Goal: Task Accomplishment & Management: Manage account settings

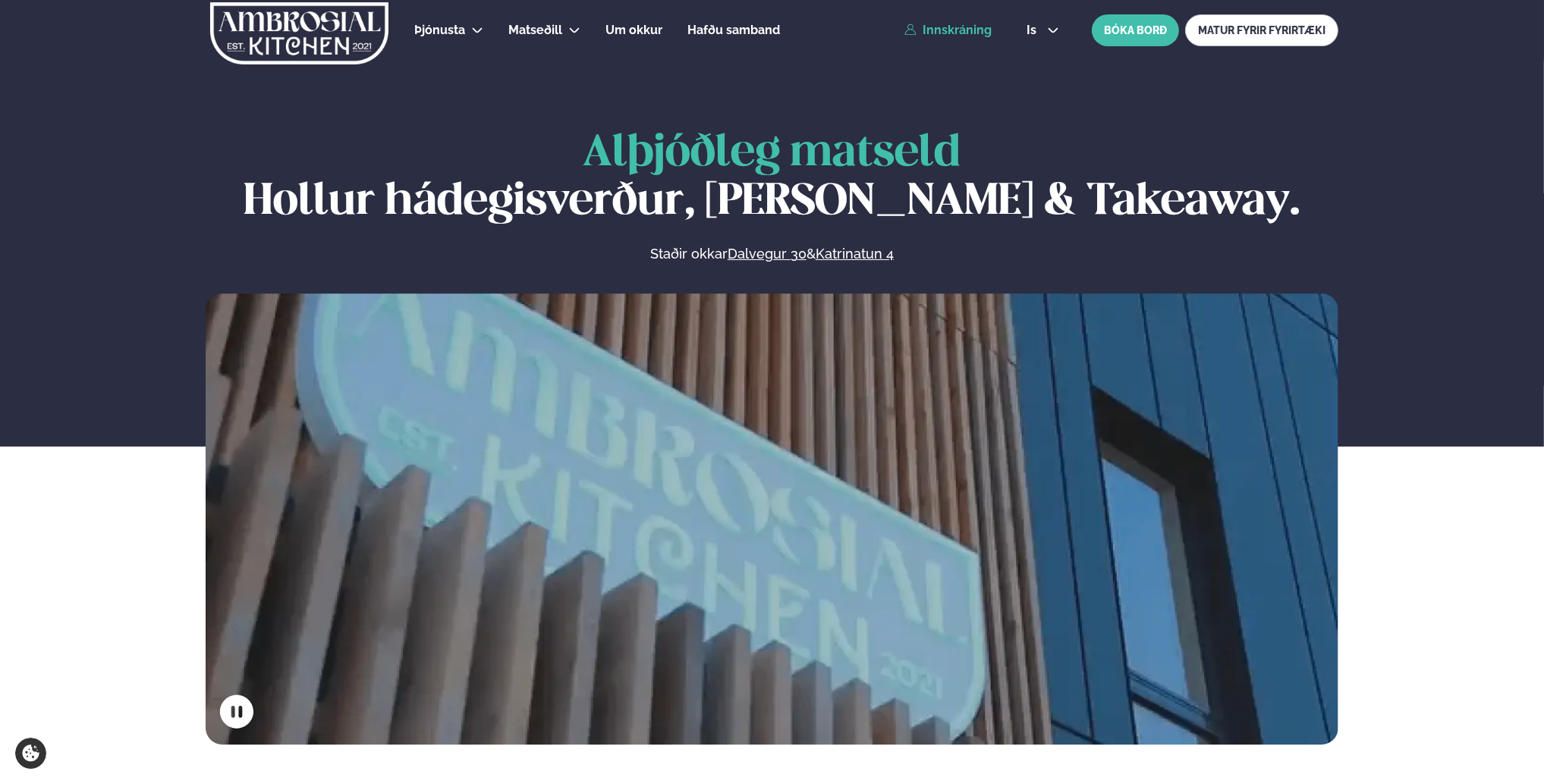
click at [966, 29] on link "Innskráning" at bounding box center [947, 31] width 87 height 14
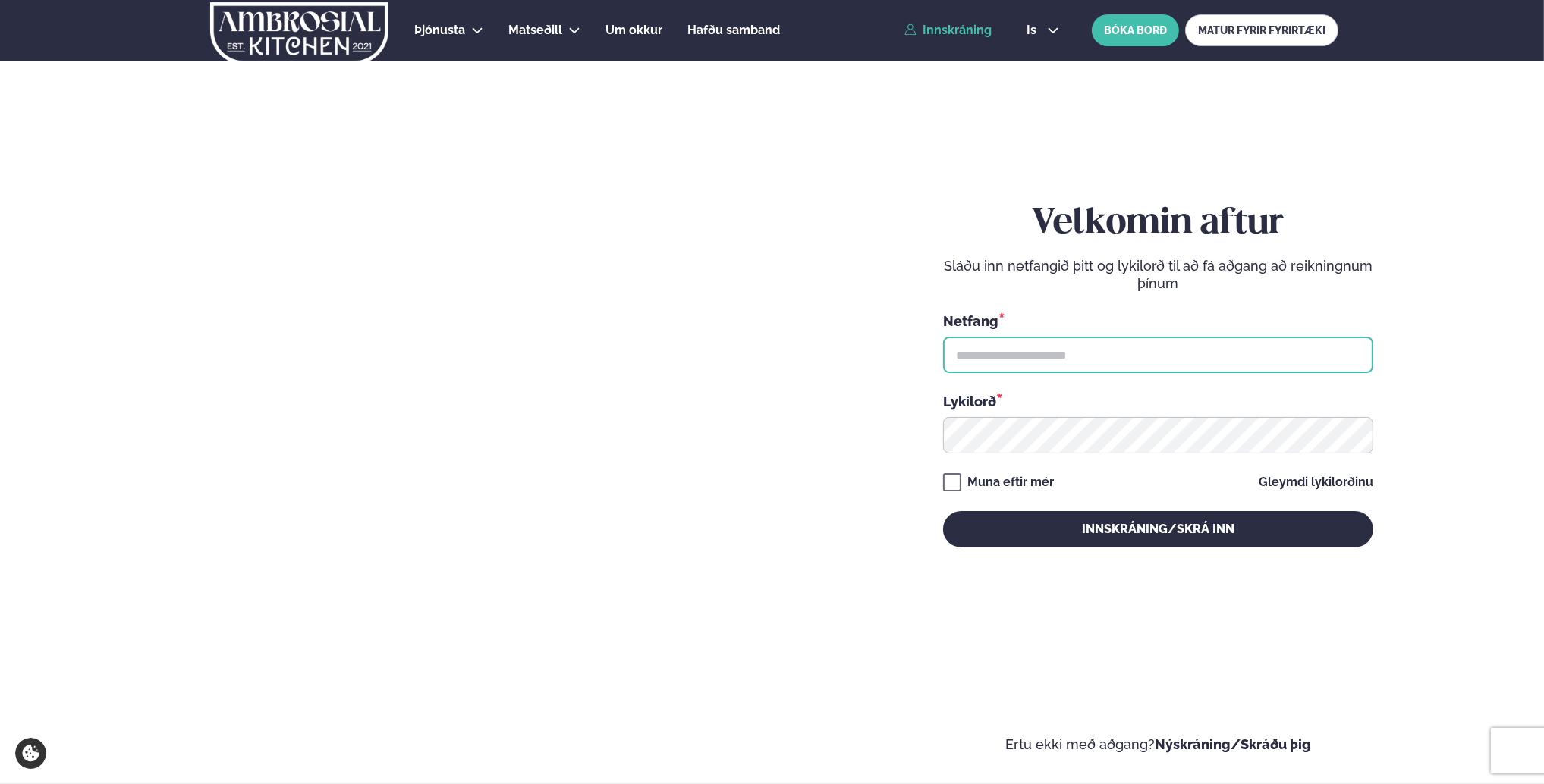
type input "**********"
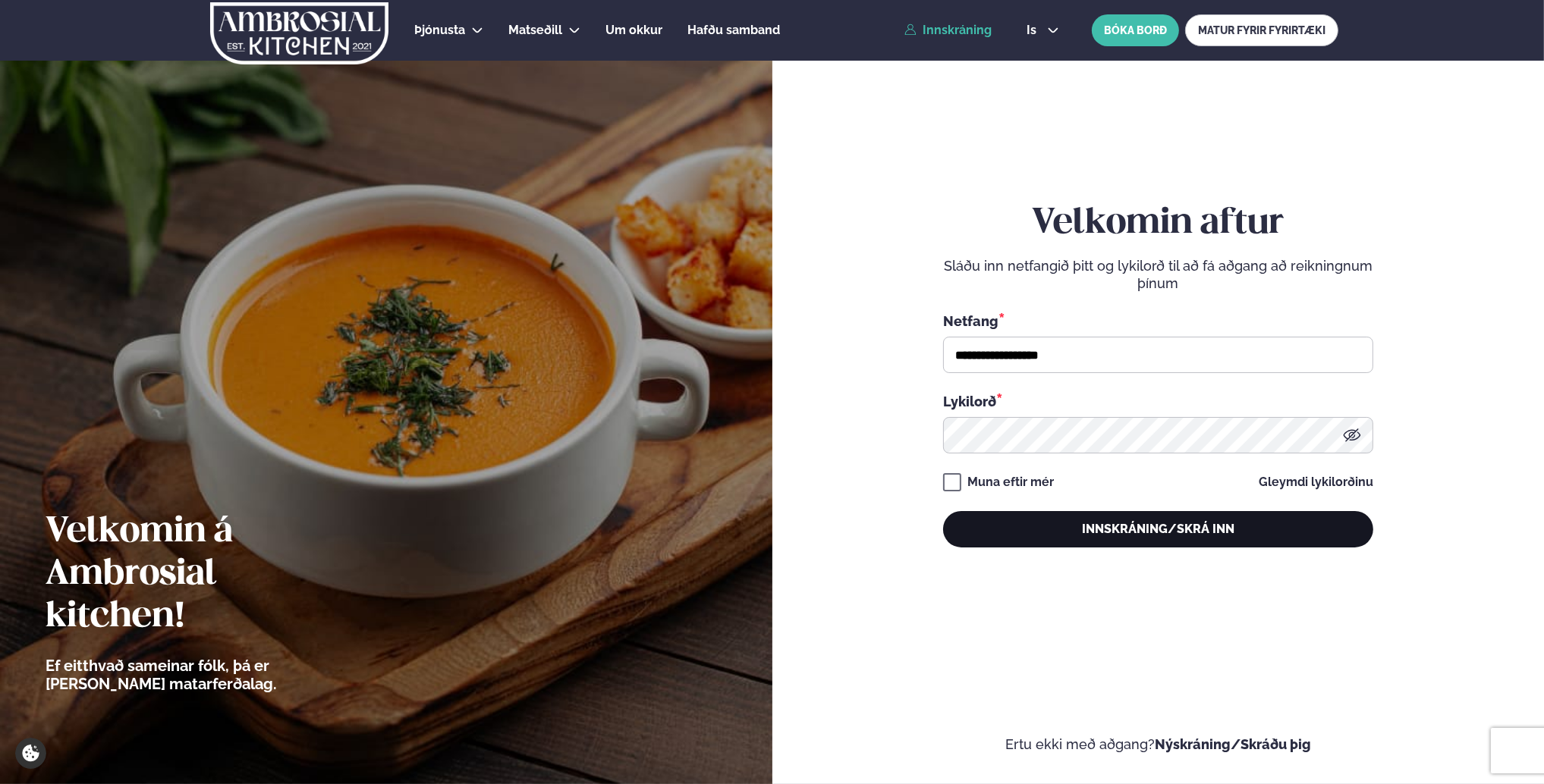
click at [1110, 529] on button "Innskráning/Skrá inn" at bounding box center [1157, 529] width 430 height 37
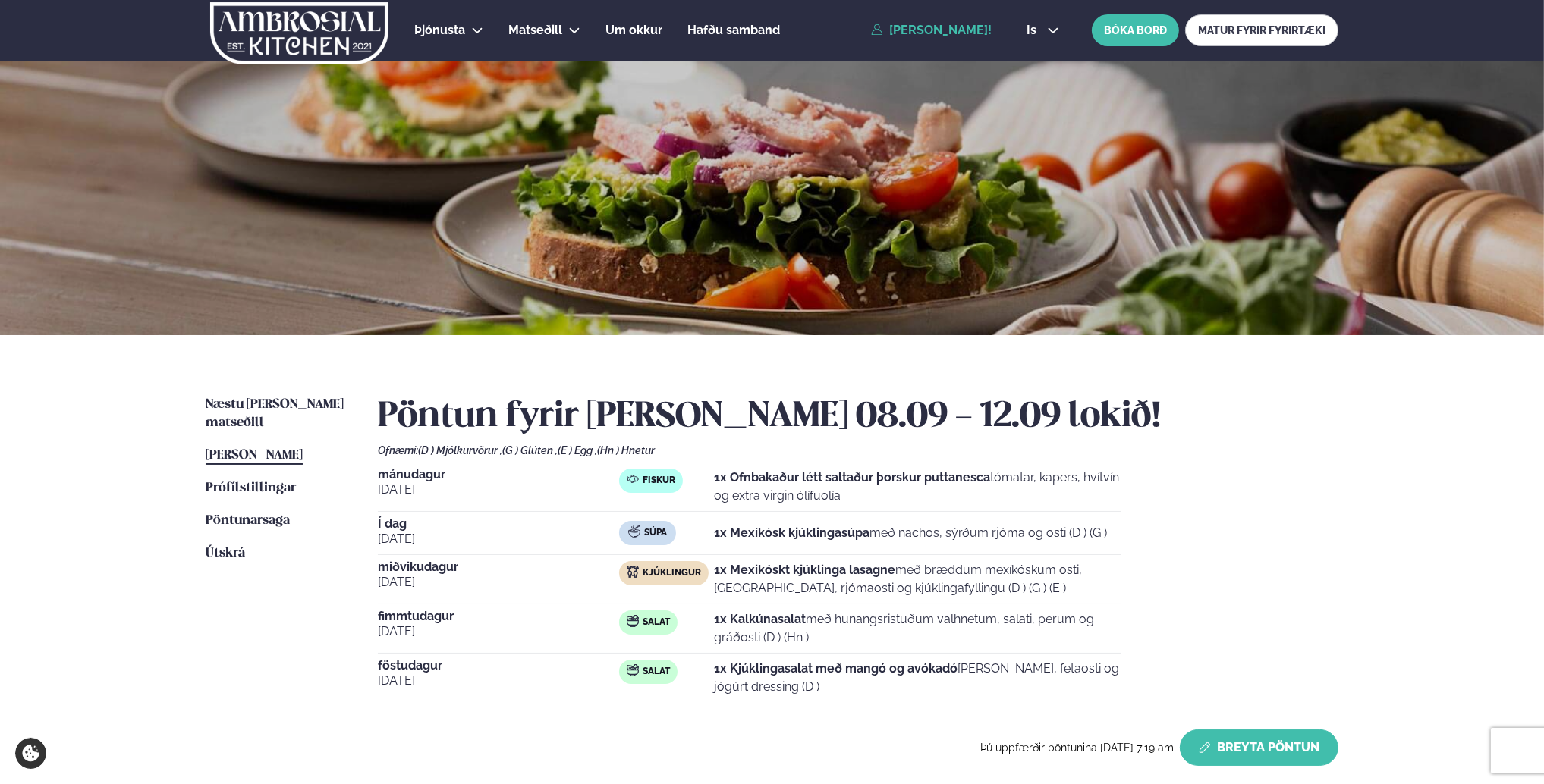
click at [1232, 750] on button "Breyta Pöntun" at bounding box center [1259, 747] width 158 height 37
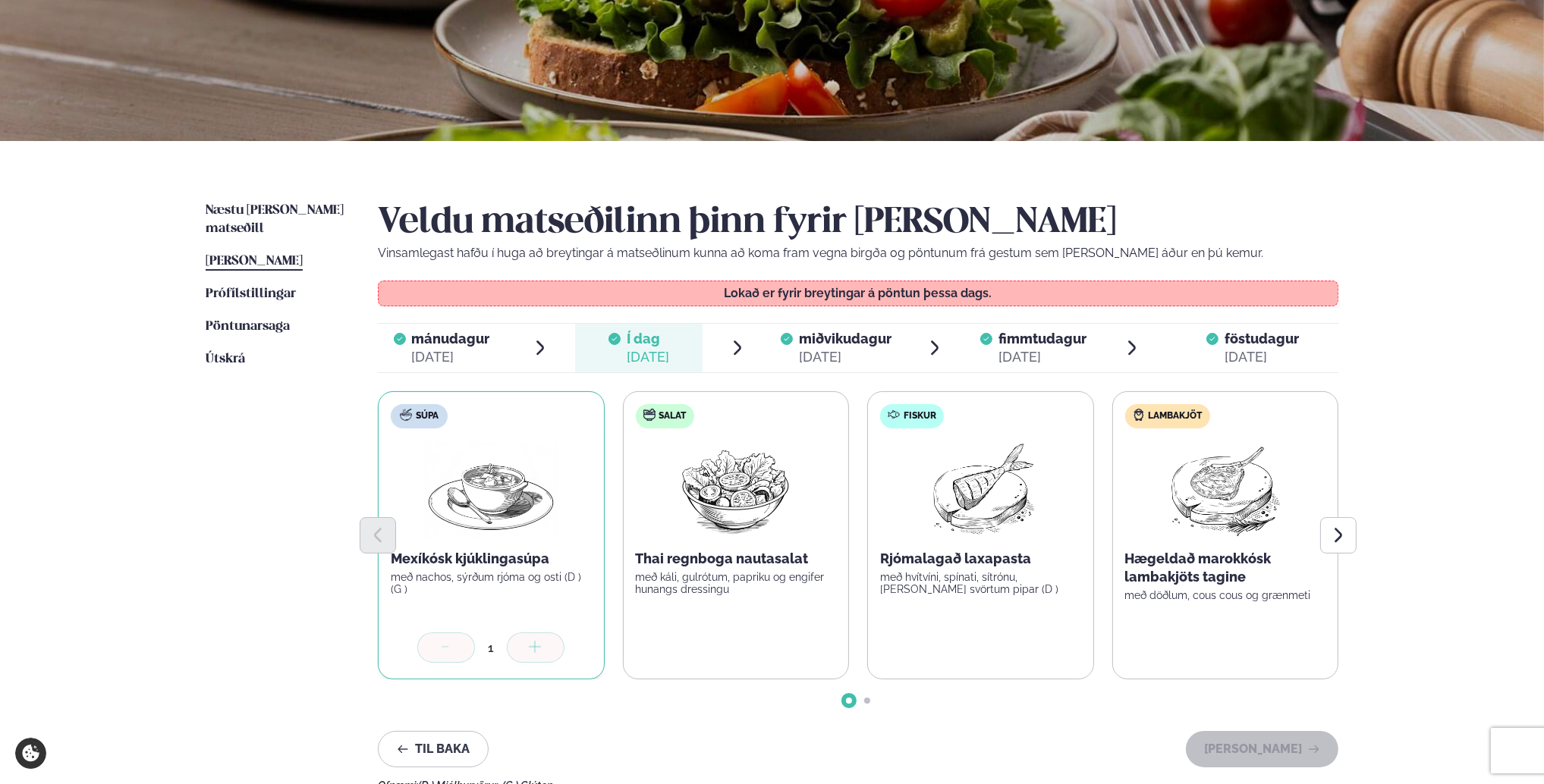
scroll to position [227, 0]
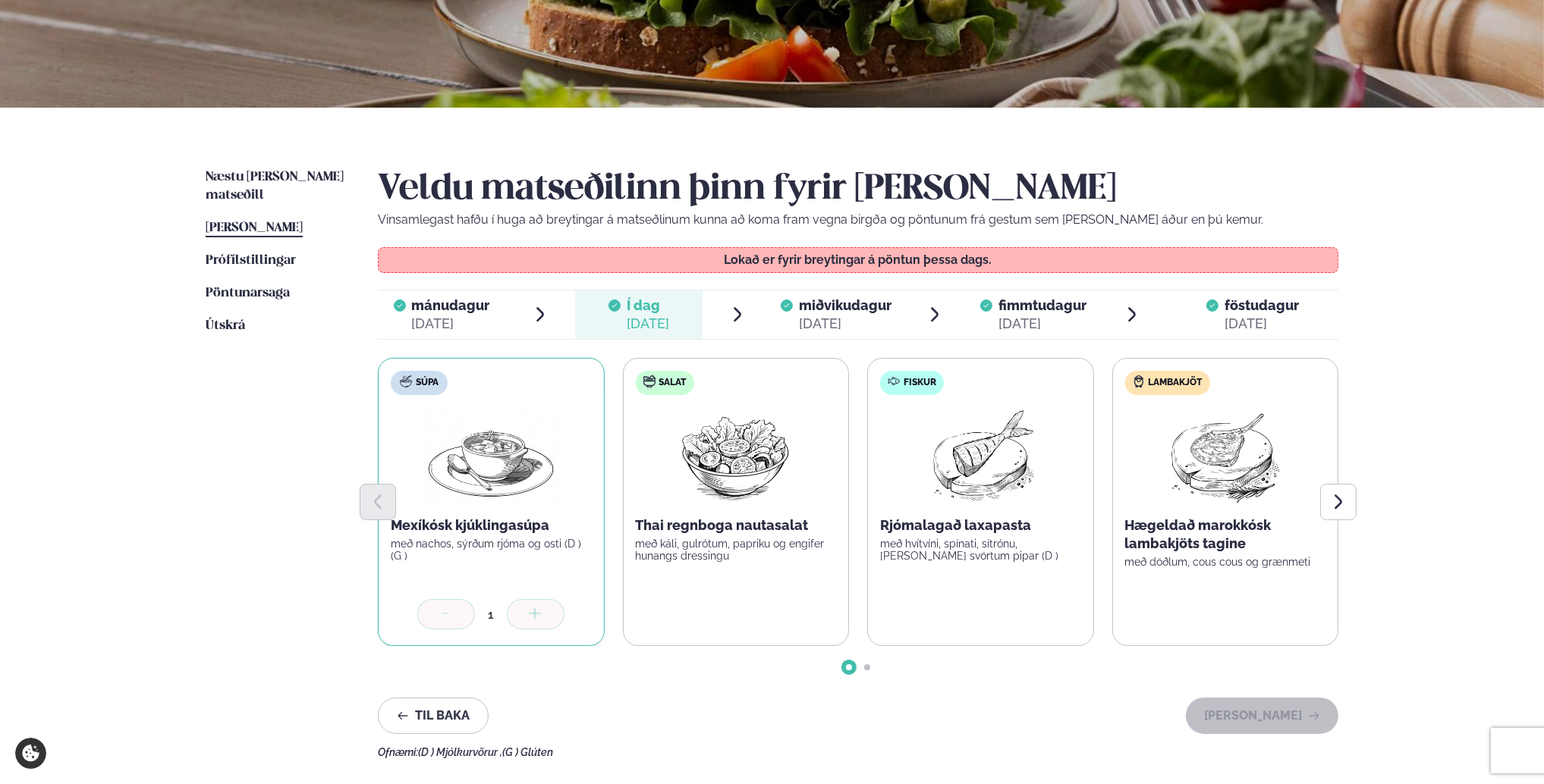
click at [850, 309] on span "miðvikudagur" at bounding box center [846, 305] width 93 height 16
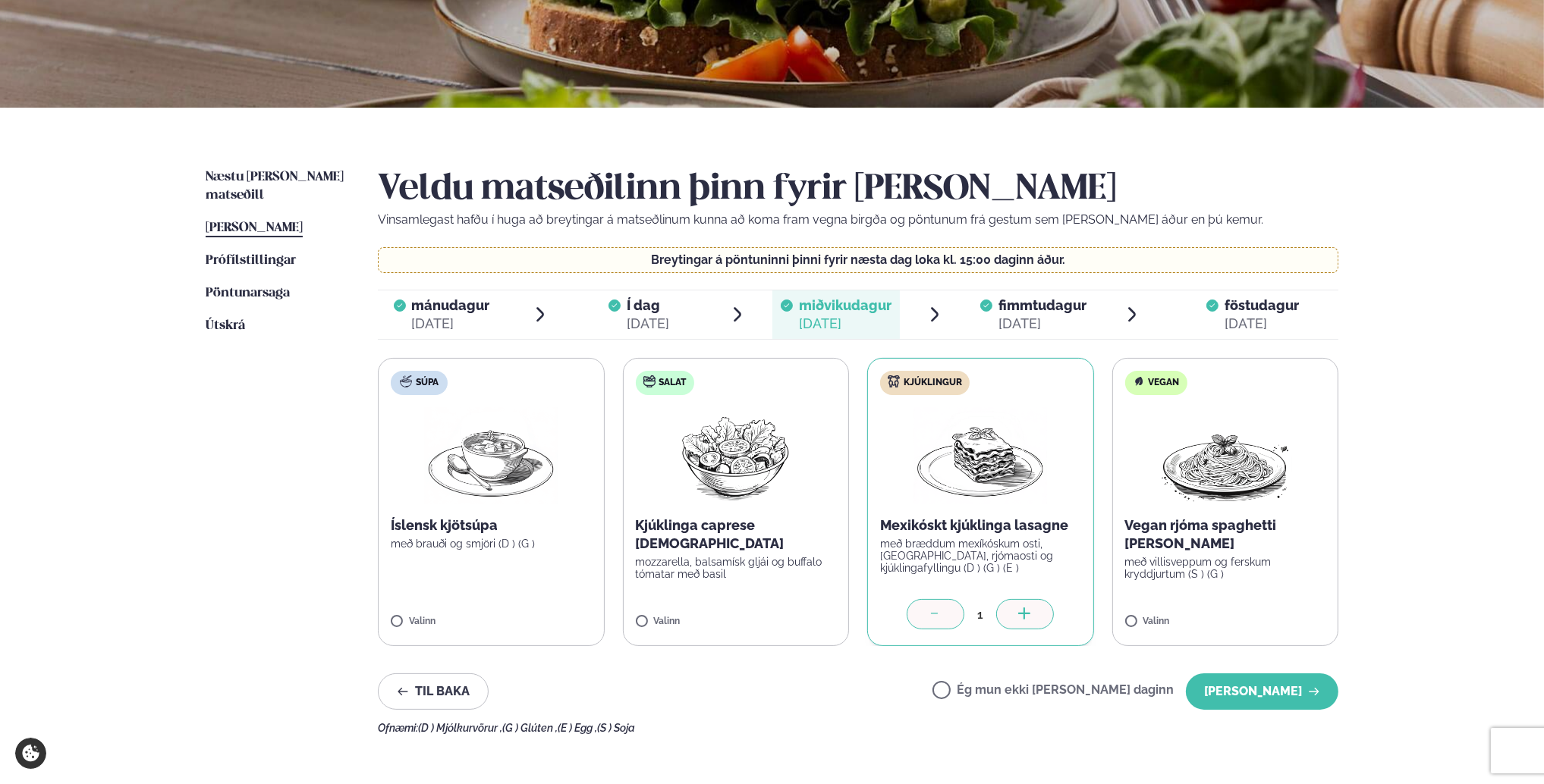
click at [940, 620] on icon at bounding box center [935, 614] width 15 height 15
click at [990, 689] on label "Ég mun ekki [PERSON_NAME] daginn" at bounding box center [1053, 692] width 241 height 16
click at [1234, 693] on button "[PERSON_NAME]" at bounding box center [1261, 691] width 152 height 37
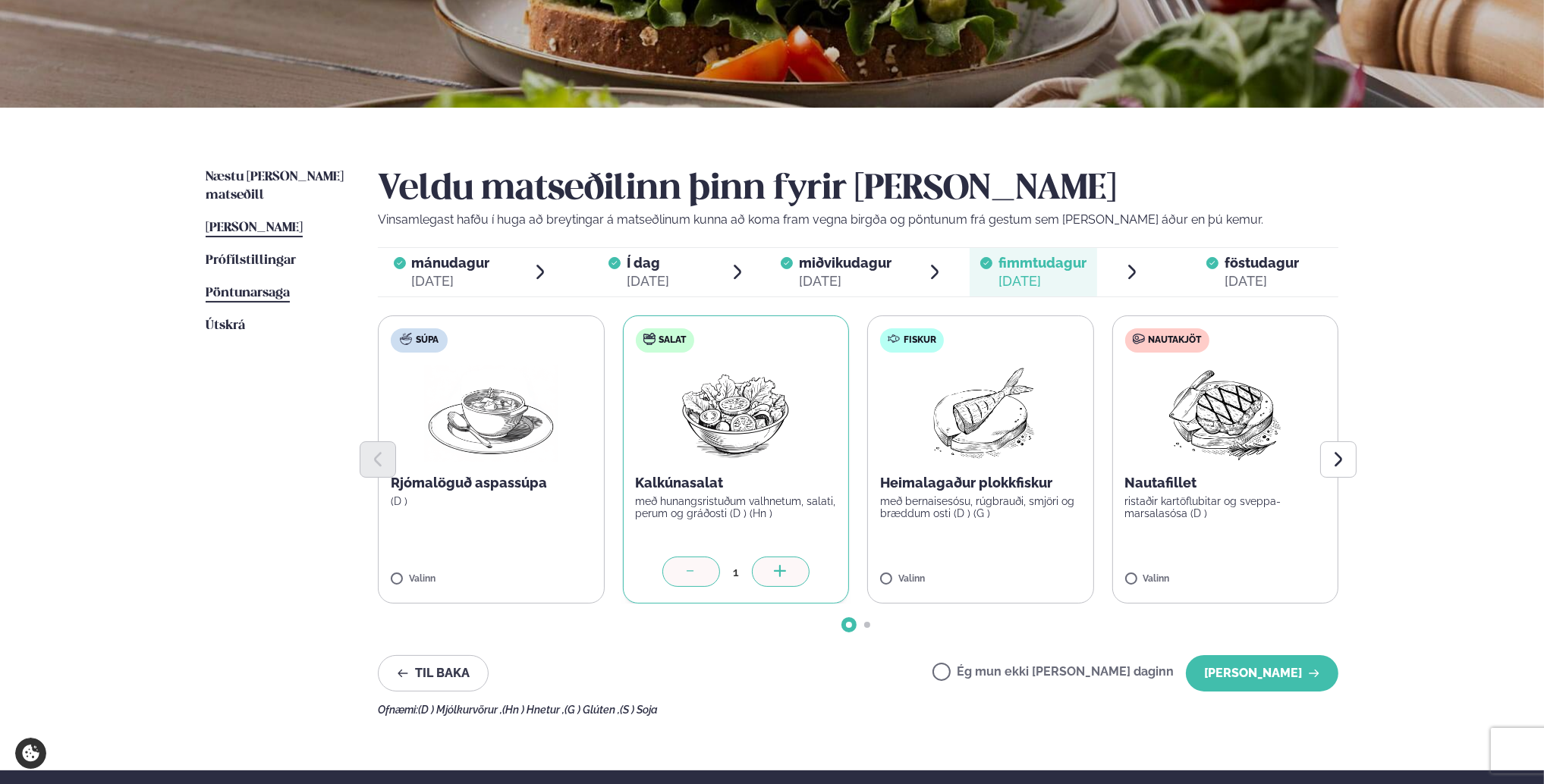
click at [255, 286] on span "Pöntunarsaga" at bounding box center [247, 292] width 84 height 13
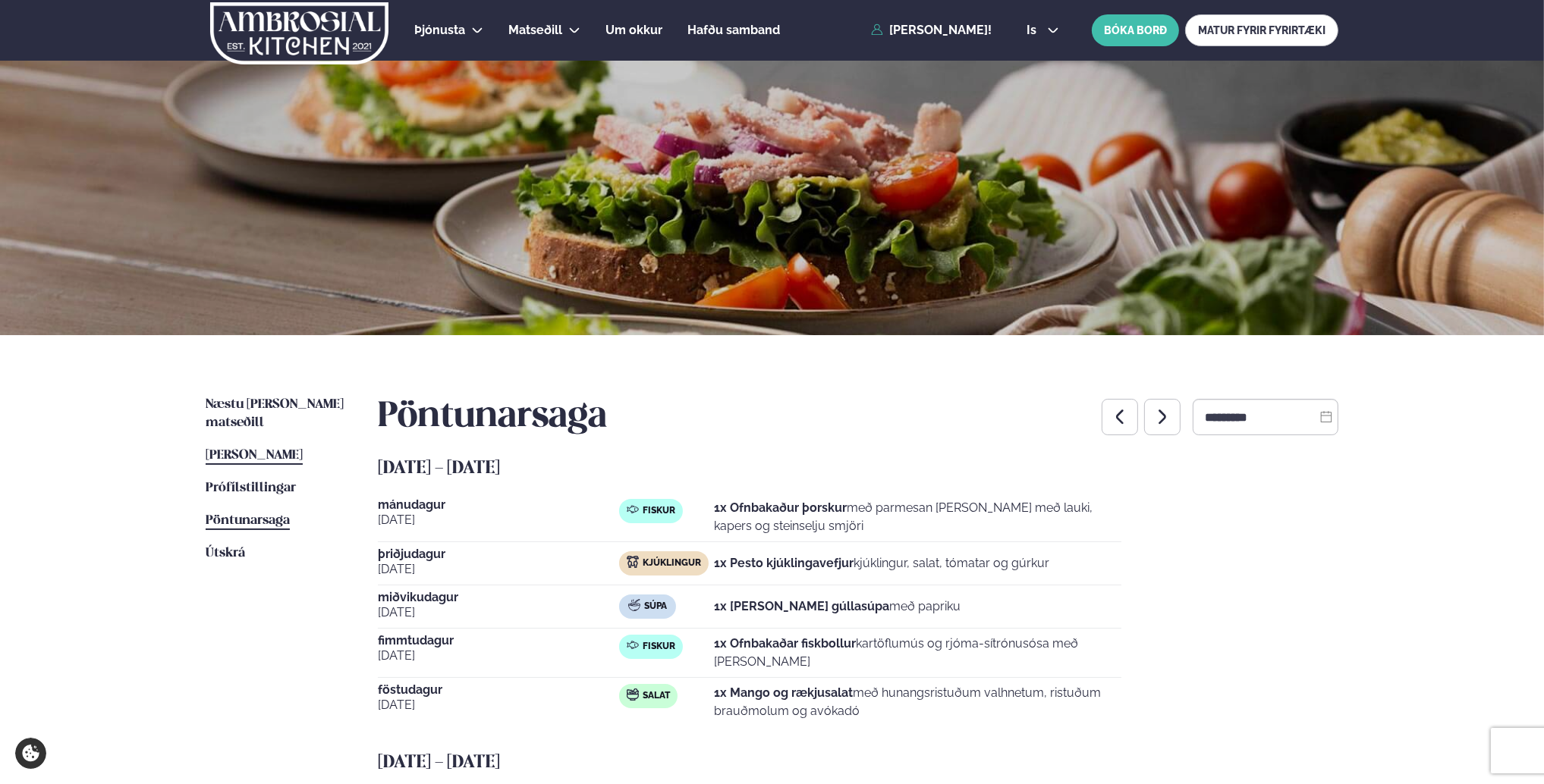
click at [280, 446] on link "[PERSON_NAME] matseðill [PERSON_NAME]" at bounding box center [254, 455] width 97 height 18
